Goal: Information Seeking & Learning: Find specific fact

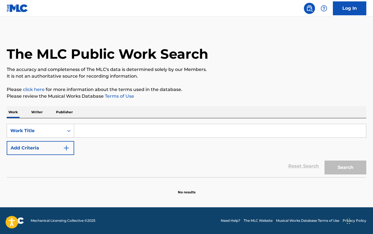
click at [112, 128] on input "Search Form" at bounding box center [220, 130] width 292 height 13
click at [39, 113] on p "Writer" at bounding box center [37, 112] width 15 height 12
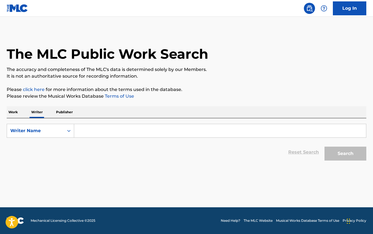
click at [87, 133] on input "Search Form" at bounding box center [220, 130] width 292 height 13
paste input "Amethyst [PERSON_NAME]"
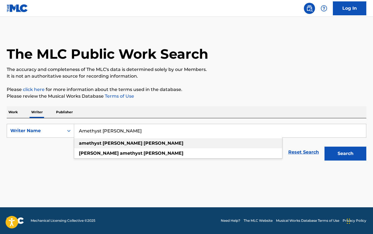
click at [205, 143] on div "amethyst [PERSON_NAME]" at bounding box center [178, 143] width 208 height 10
type input "amethyst [PERSON_NAME]"
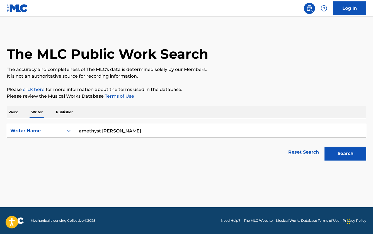
click at [342, 152] on button "Search" at bounding box center [345, 154] width 42 height 14
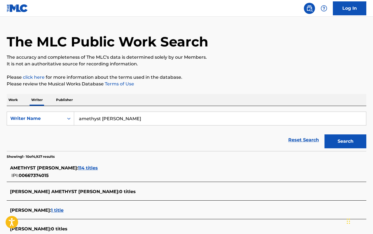
scroll to position [83, 0]
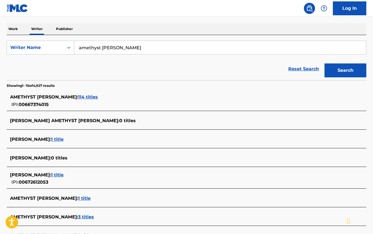
click at [82, 98] on span "114 titles" at bounding box center [88, 96] width 20 height 5
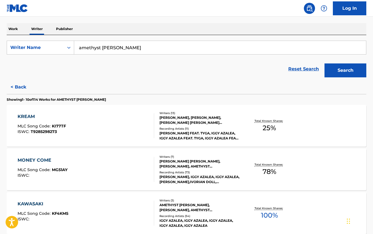
click at [120, 132] on div "KREAM MLC Song Code : KI77TF ISWC : T9285298273" at bounding box center [86, 125] width 137 height 25
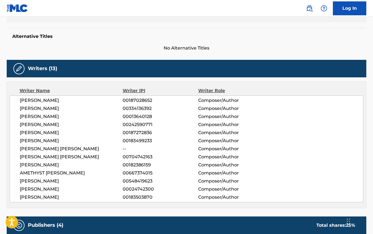
scroll to position [140, 0]
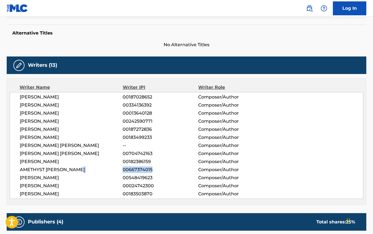
drag, startPoint x: 154, startPoint y: 169, endPoint x: 121, endPoint y: 172, distance: 32.8
click at [121, 172] on div "AMETHYST [PERSON_NAME] 00667374015 Composer/Author" at bounding box center [191, 170] width 343 height 7
copy div "00667374015"
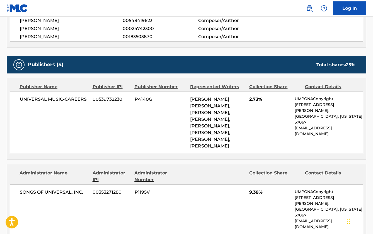
scroll to position [291, 0]
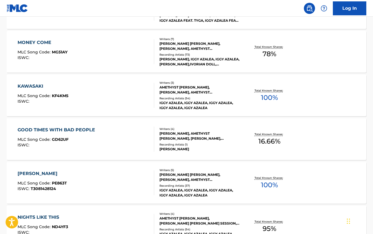
scroll to position [206, 0]
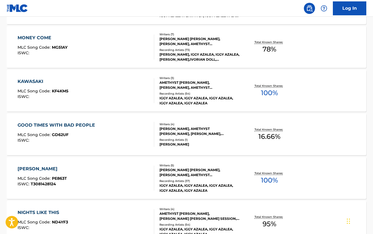
click at [139, 54] on div "MONEY COME MLC Song Code : MG51AY ISWC :" at bounding box center [86, 47] width 137 height 25
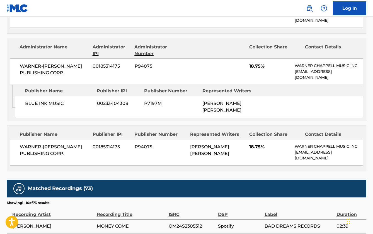
scroll to position [557, 0]
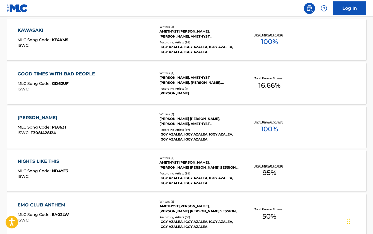
scroll to position [271, 0]
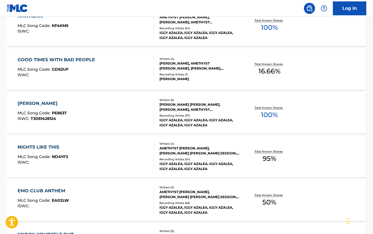
click at [116, 99] on div "[PERSON_NAME] MLC Song Code : PE863T ISWC : T3081428124 Writers ( 5 ) [PERSON_N…" at bounding box center [186, 113] width 359 height 42
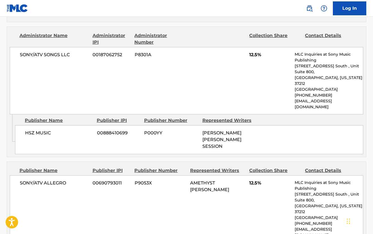
scroll to position [476, 0]
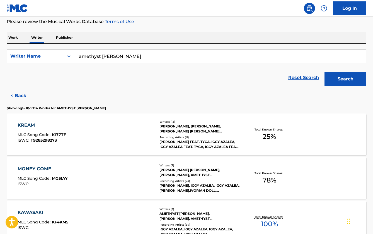
scroll to position [67, 0]
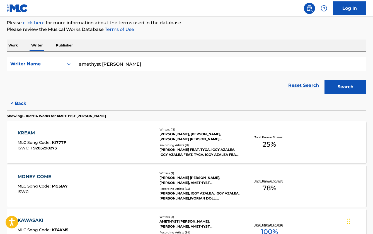
click at [18, 104] on button "< Back" at bounding box center [23, 104] width 33 height 14
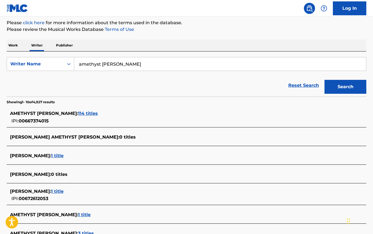
click at [78, 113] on span "114 titles" at bounding box center [88, 113] width 20 height 5
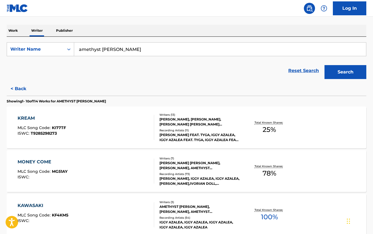
scroll to position [82, 0]
